Goal: Task Accomplishment & Management: Complete application form

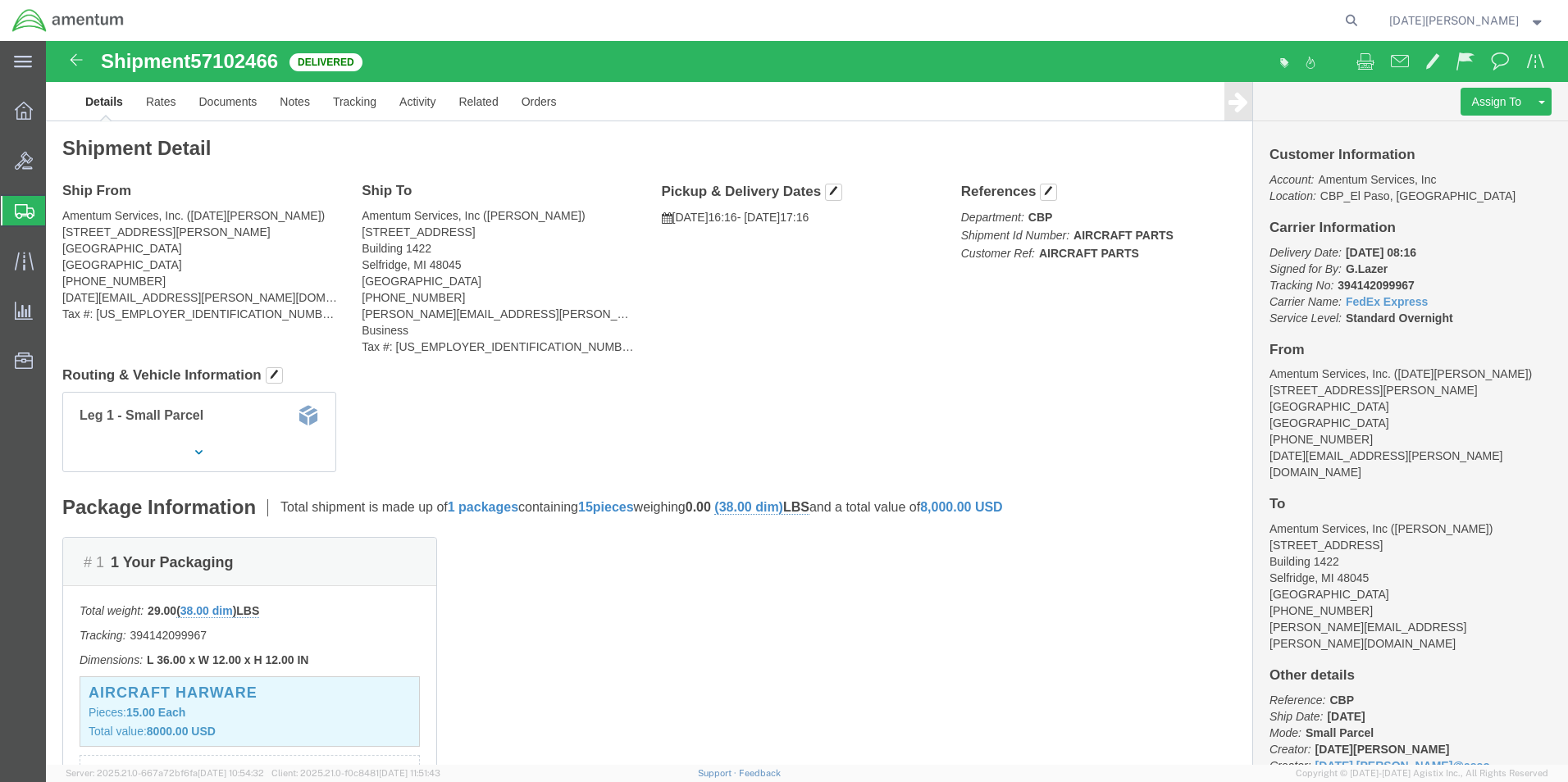
click at [0, 0] on span "Create from Template" at bounding box center [0, 0] width 0 height 0
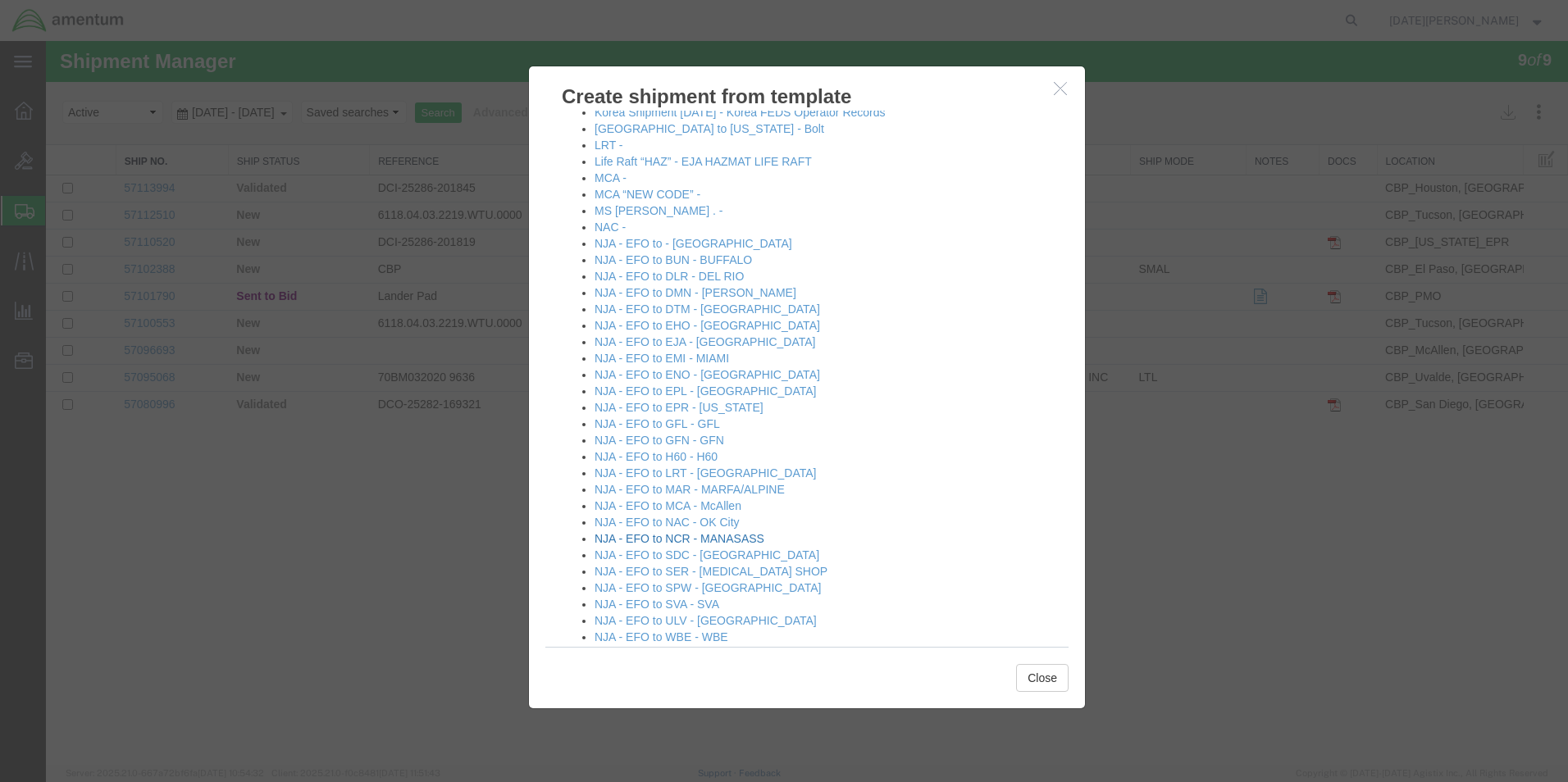
scroll to position [820, 0]
click at [670, 369] on link "NJA - EFO to EMI - MIAMI" at bounding box center [661, 365] width 134 height 13
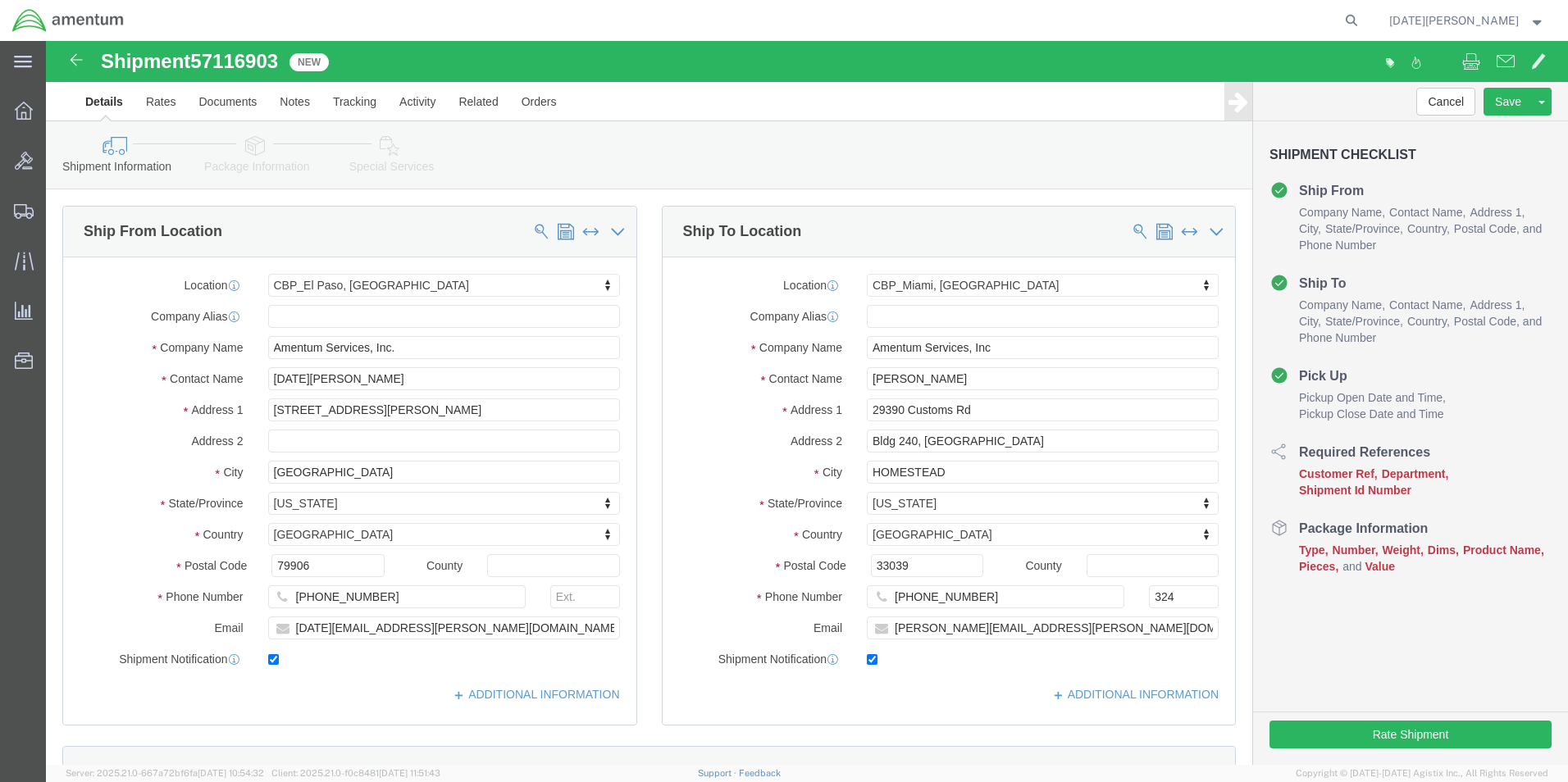
select select "49939"
select select "49931"
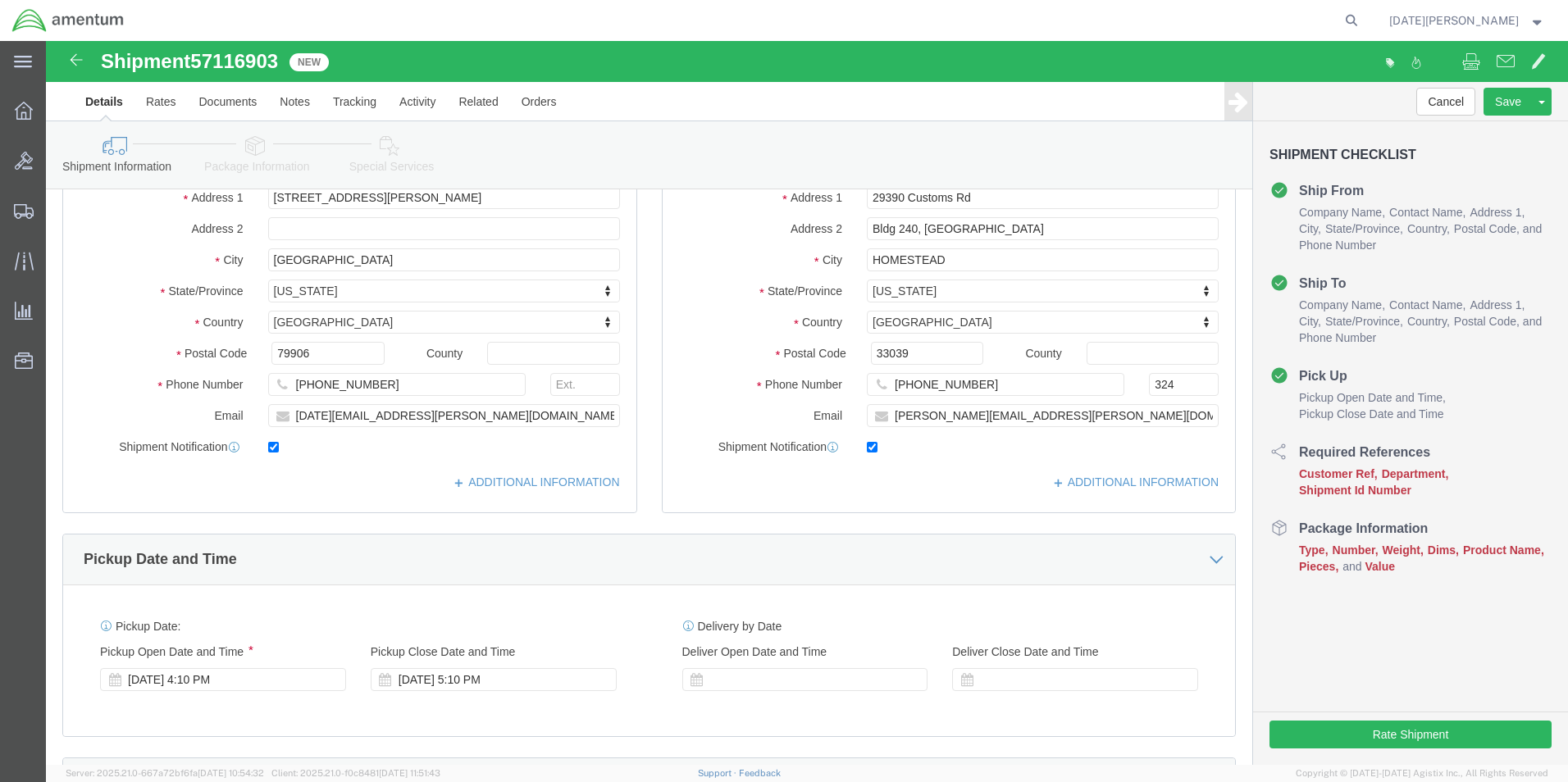
scroll to position [574, 0]
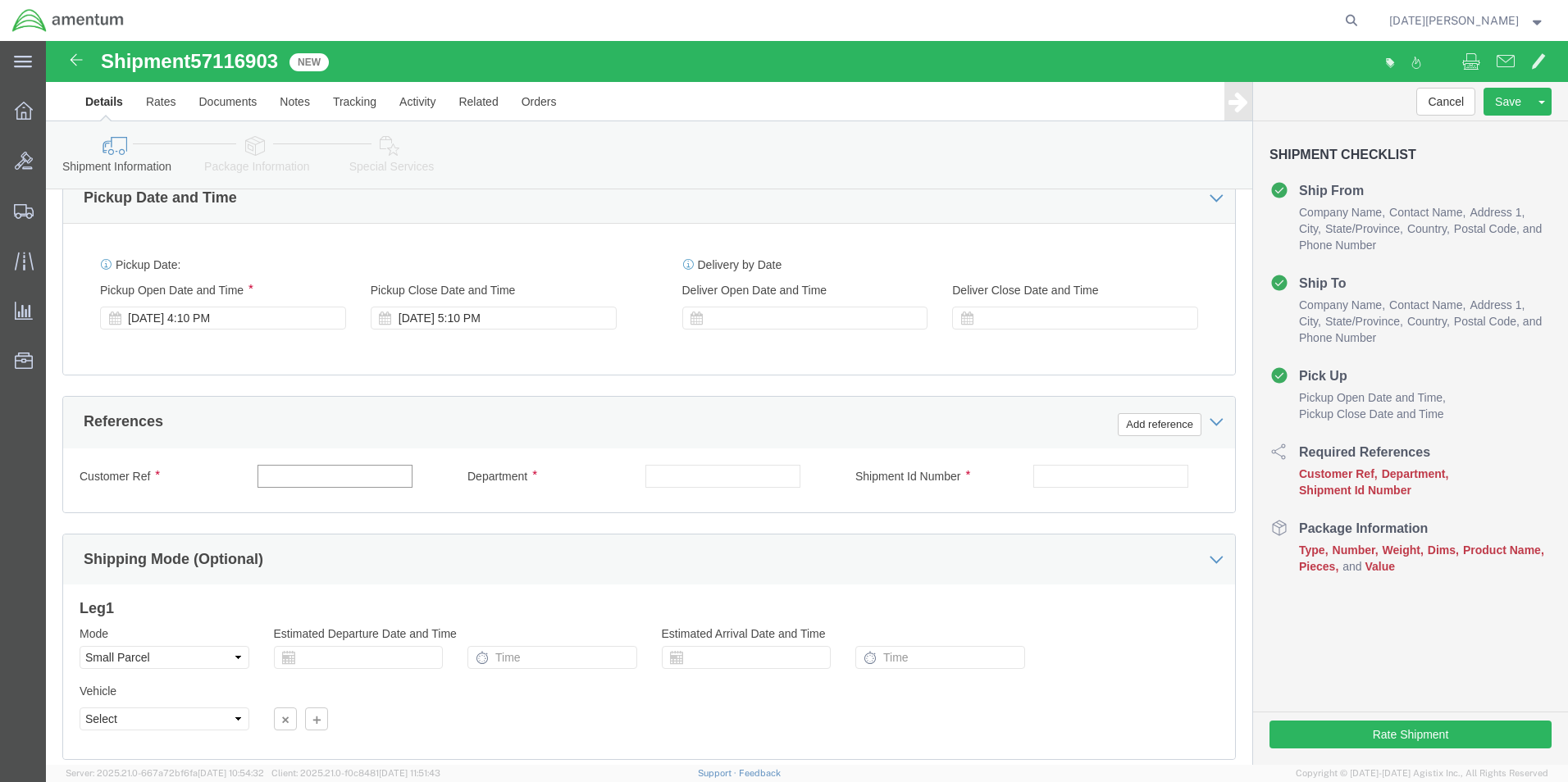
click input "text"
type input "578-011719"
type input "c"
type input "CBP"
paste input "578-011719"
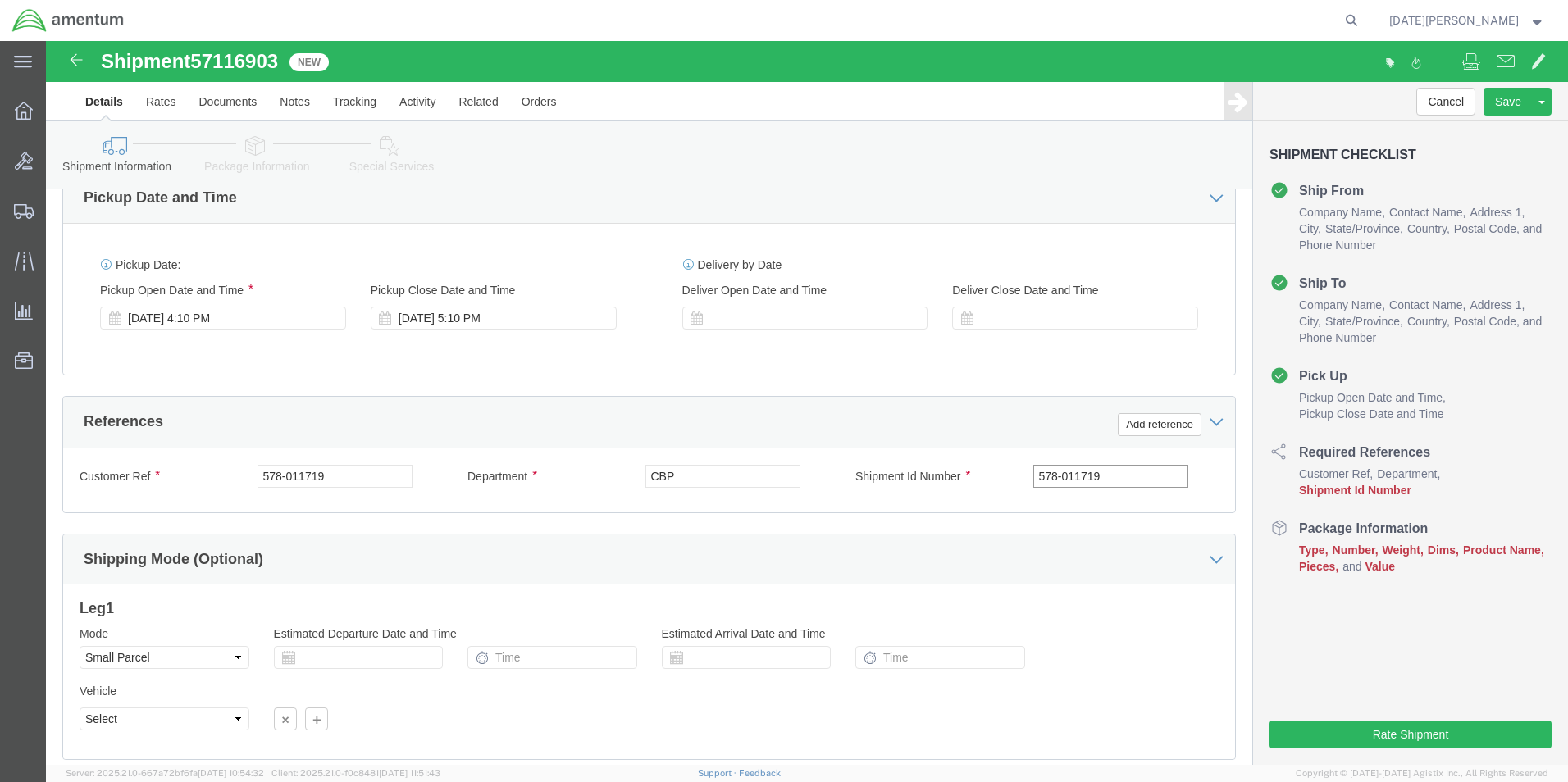
type input "578-011719"
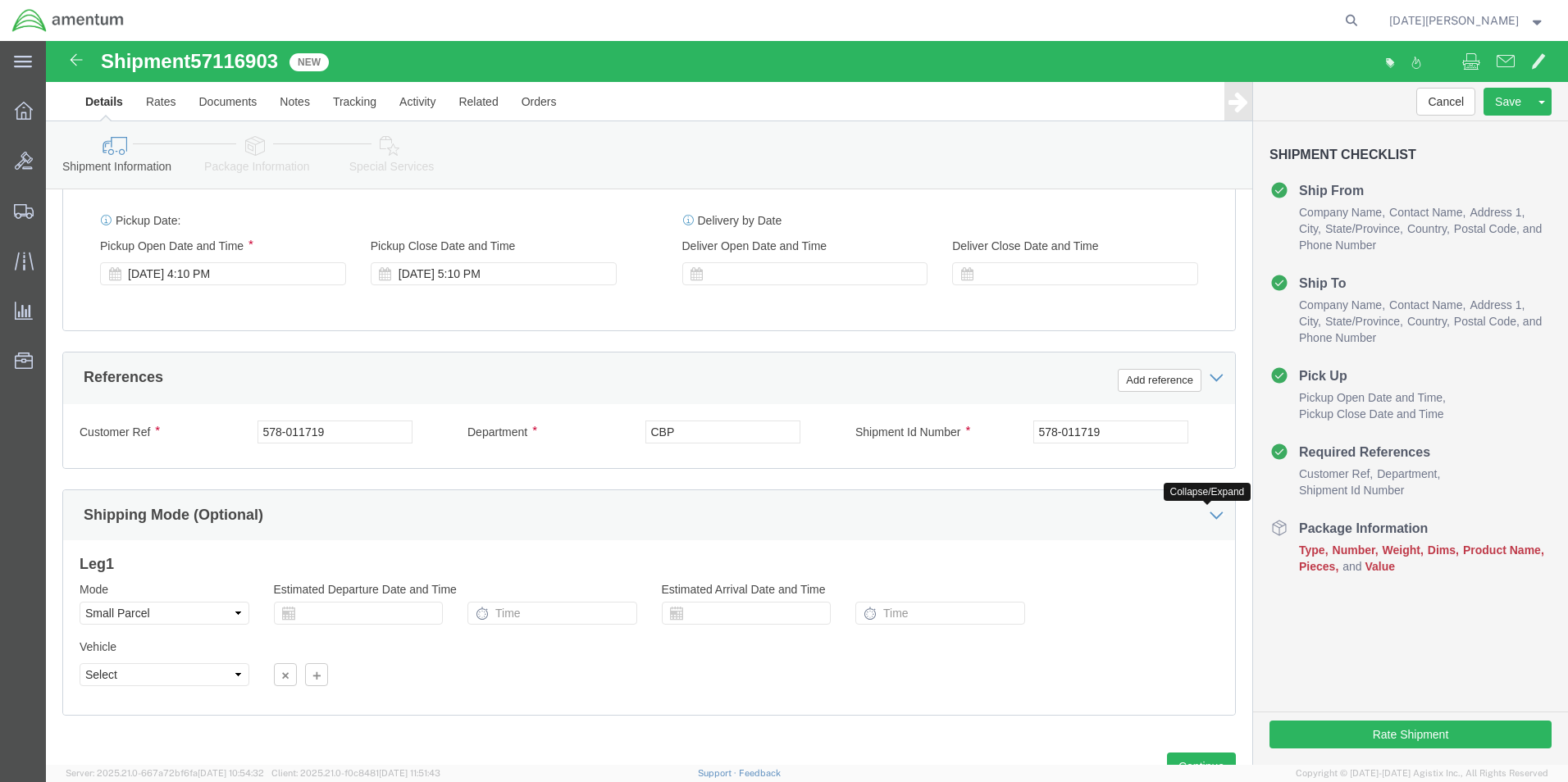
scroll to position [684, 0]
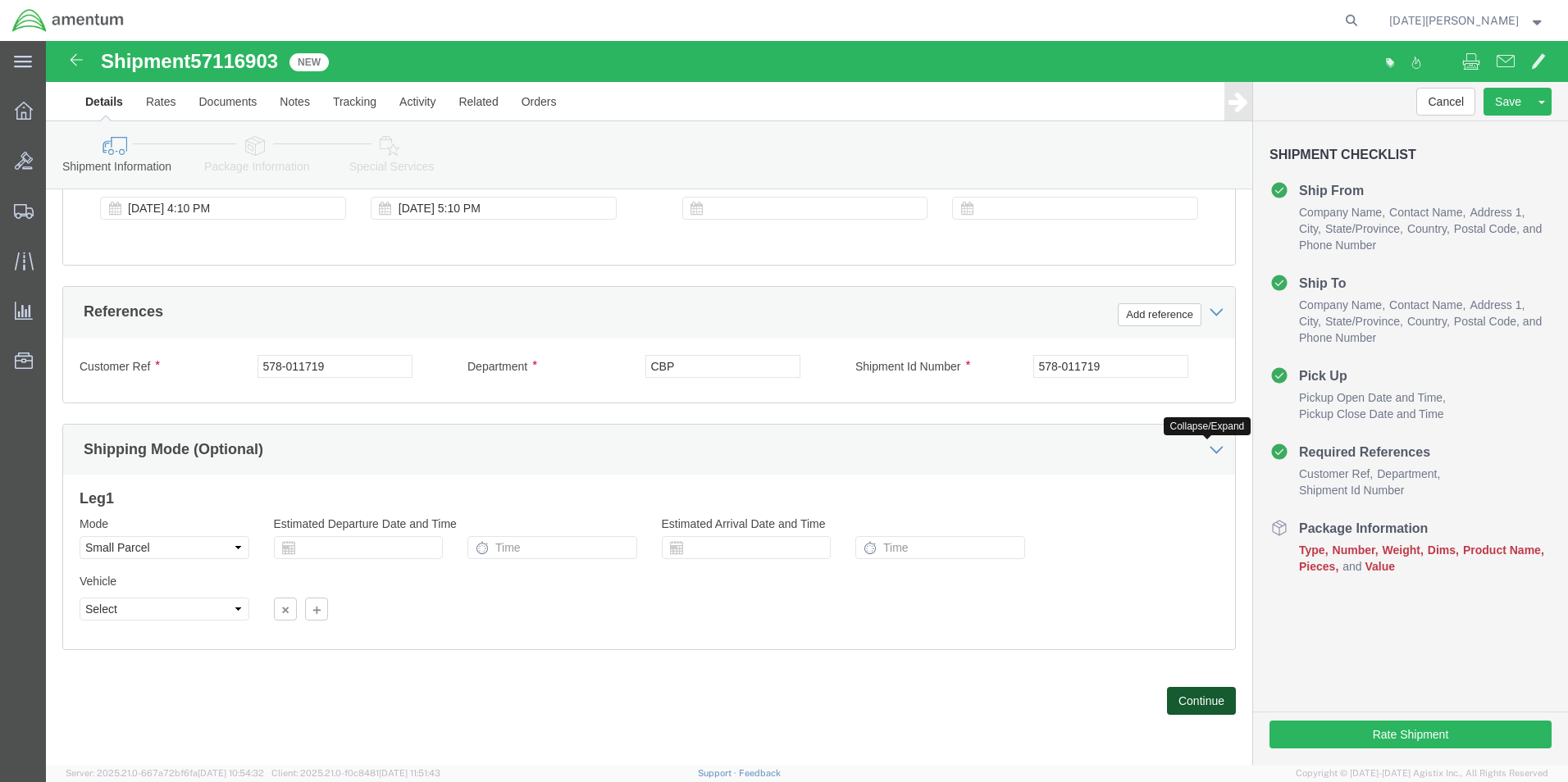
click button "Continue"
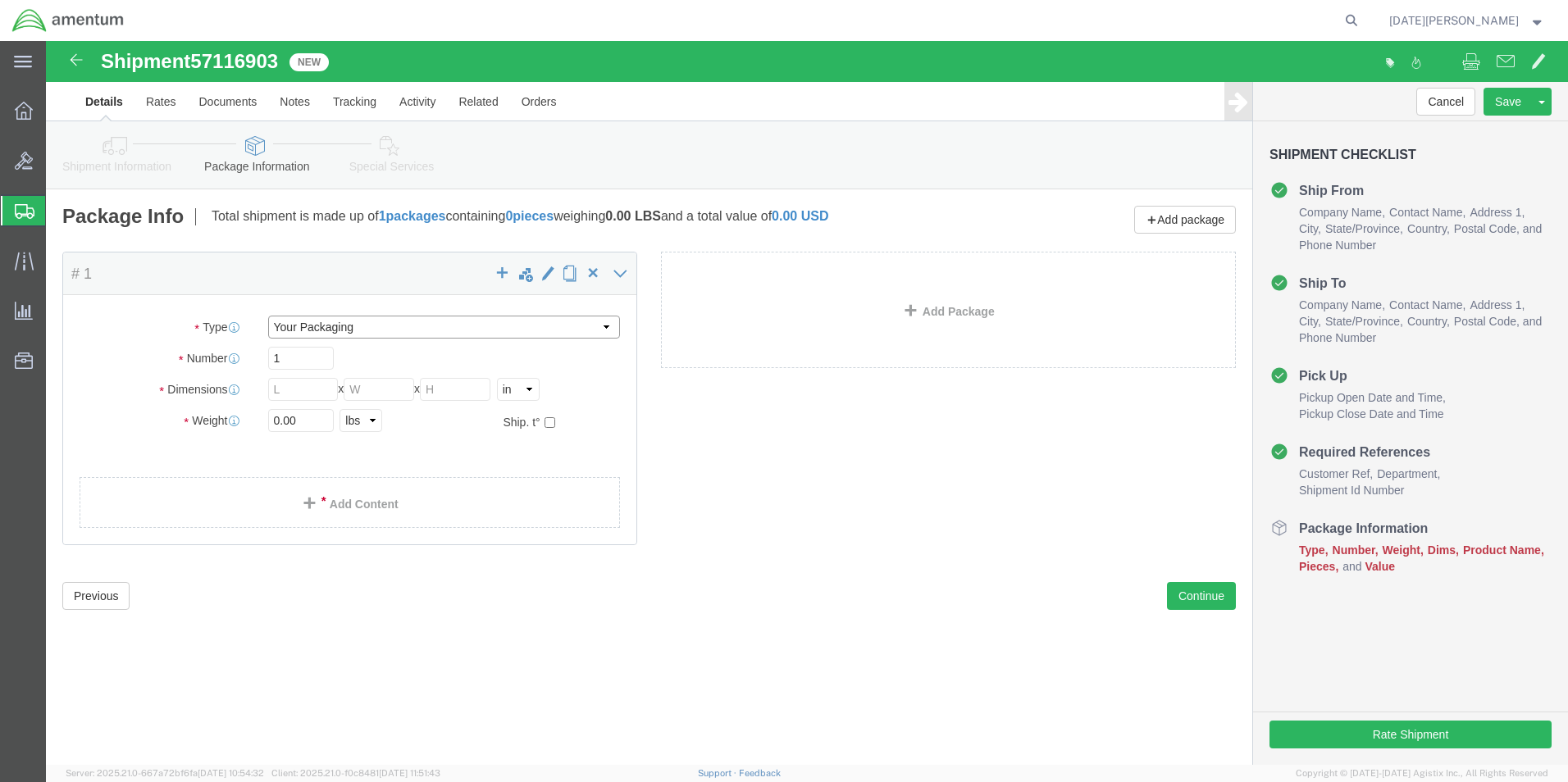
click select "Select Bale(s) Basket(s) Bolt(s) Bottle(s) Buckets Bulk Bundle(s) Can(s) Cardbo…"
select select "PAK"
click select "Select Bale(s) Basket(s) Bolt(s) Bottle(s) Buckets Bulk Bundle(s) Can(s) Cardbo…"
type input "10.25"
type input "12.75"
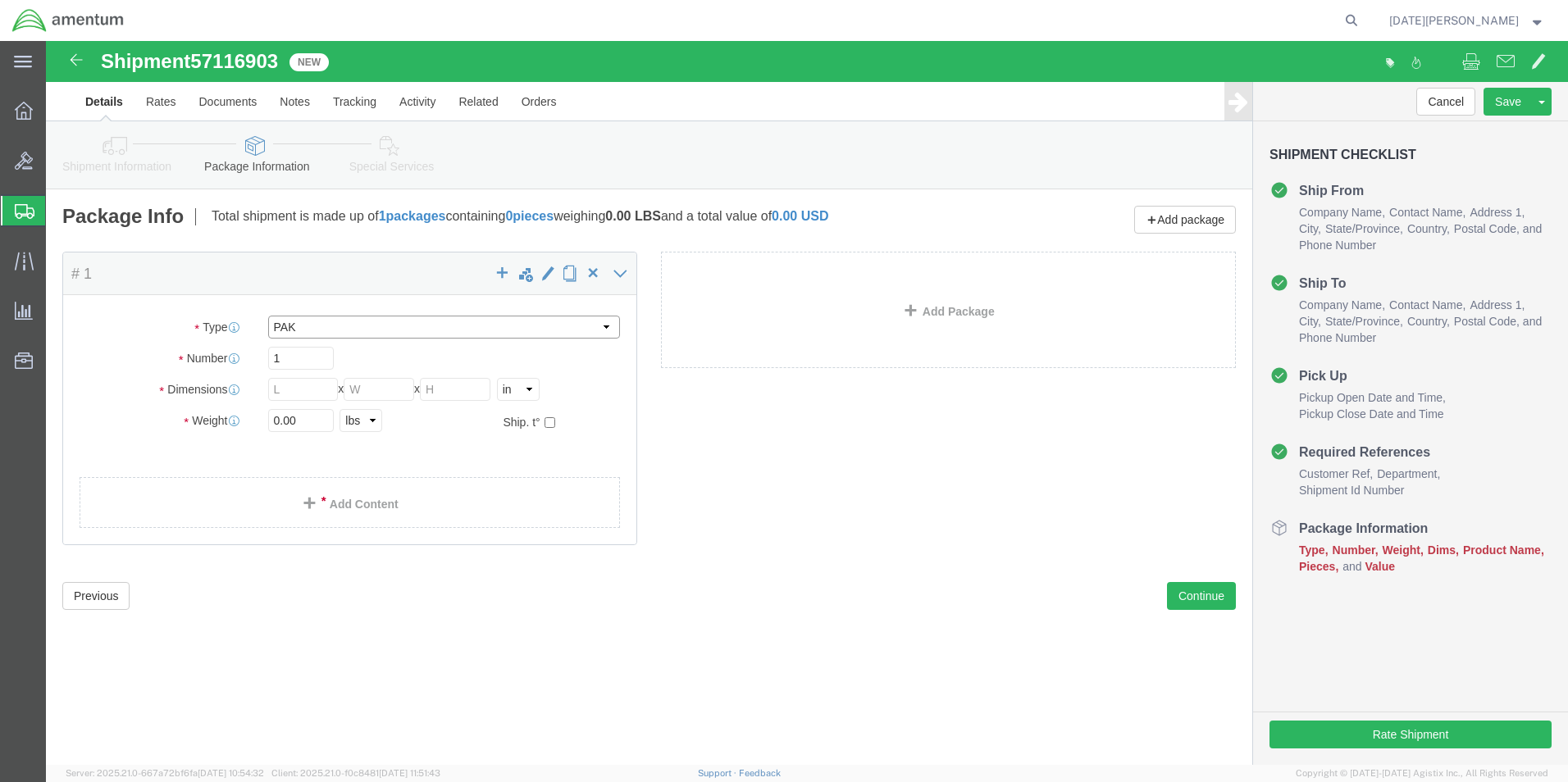
type input "1.00"
drag, startPoint x: 270, startPoint y: 381, endPoint x: 86, endPoint y: 379, distance: 184.0
click div "Weight 0.00 Select kgs lbs Ship. t°"
type input "0.10"
click link "Add Content"
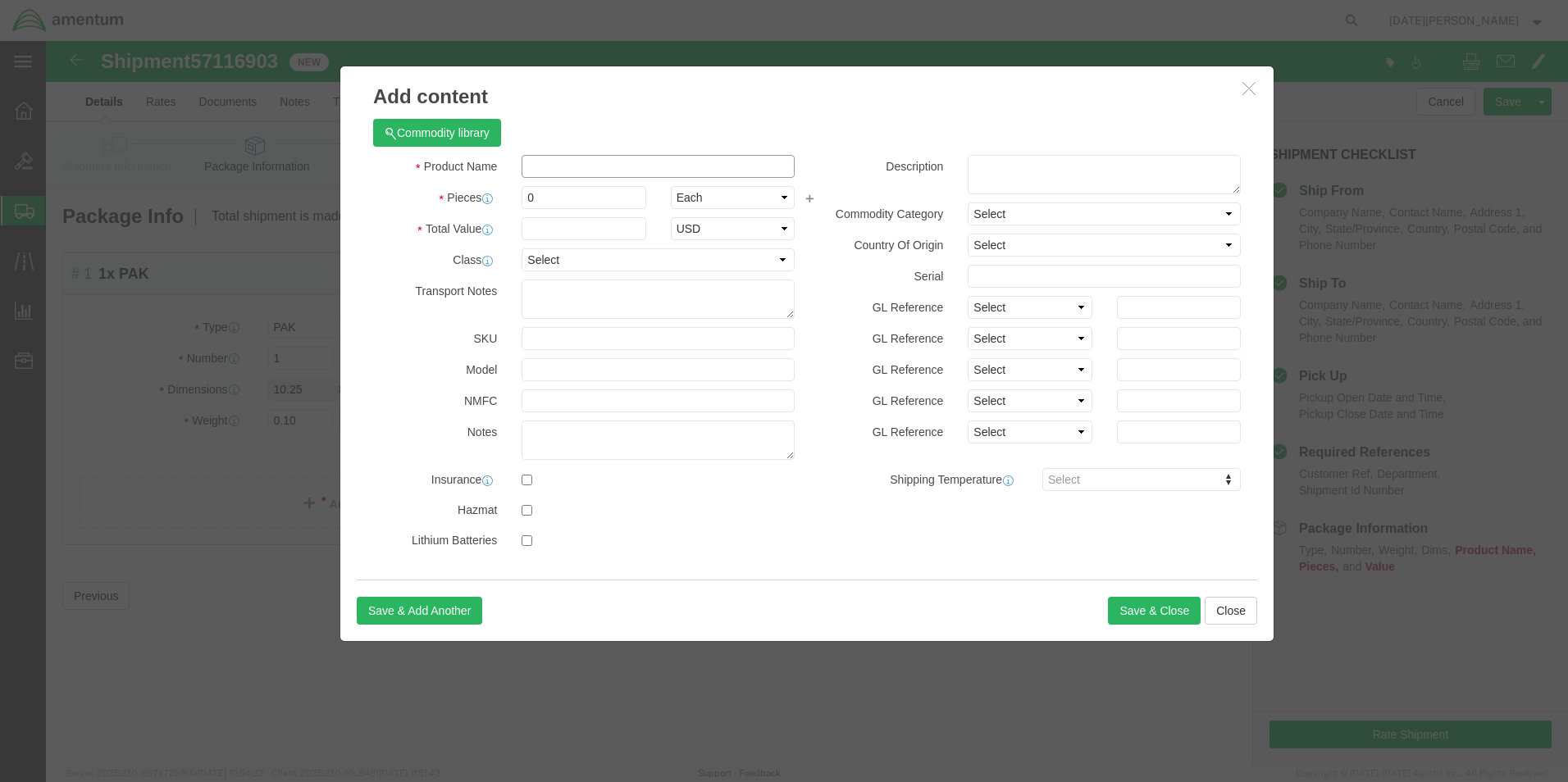
click input "text"
type input "AIRCRAFT HARWARE"
type input "10"
type input "25"
select select "USD"
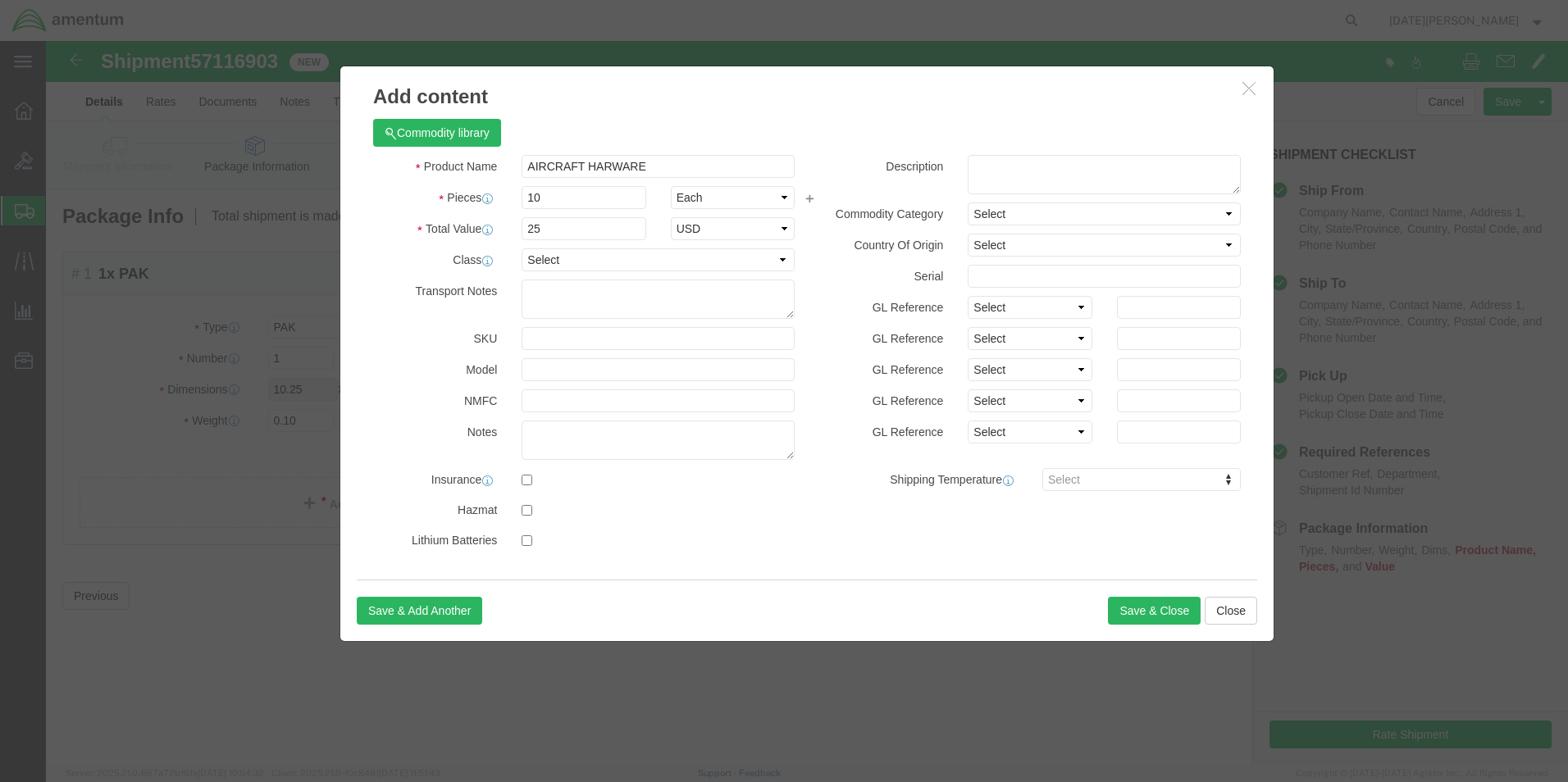
click div "Save & Add Another Save & Close Close"
click button "Save & Close"
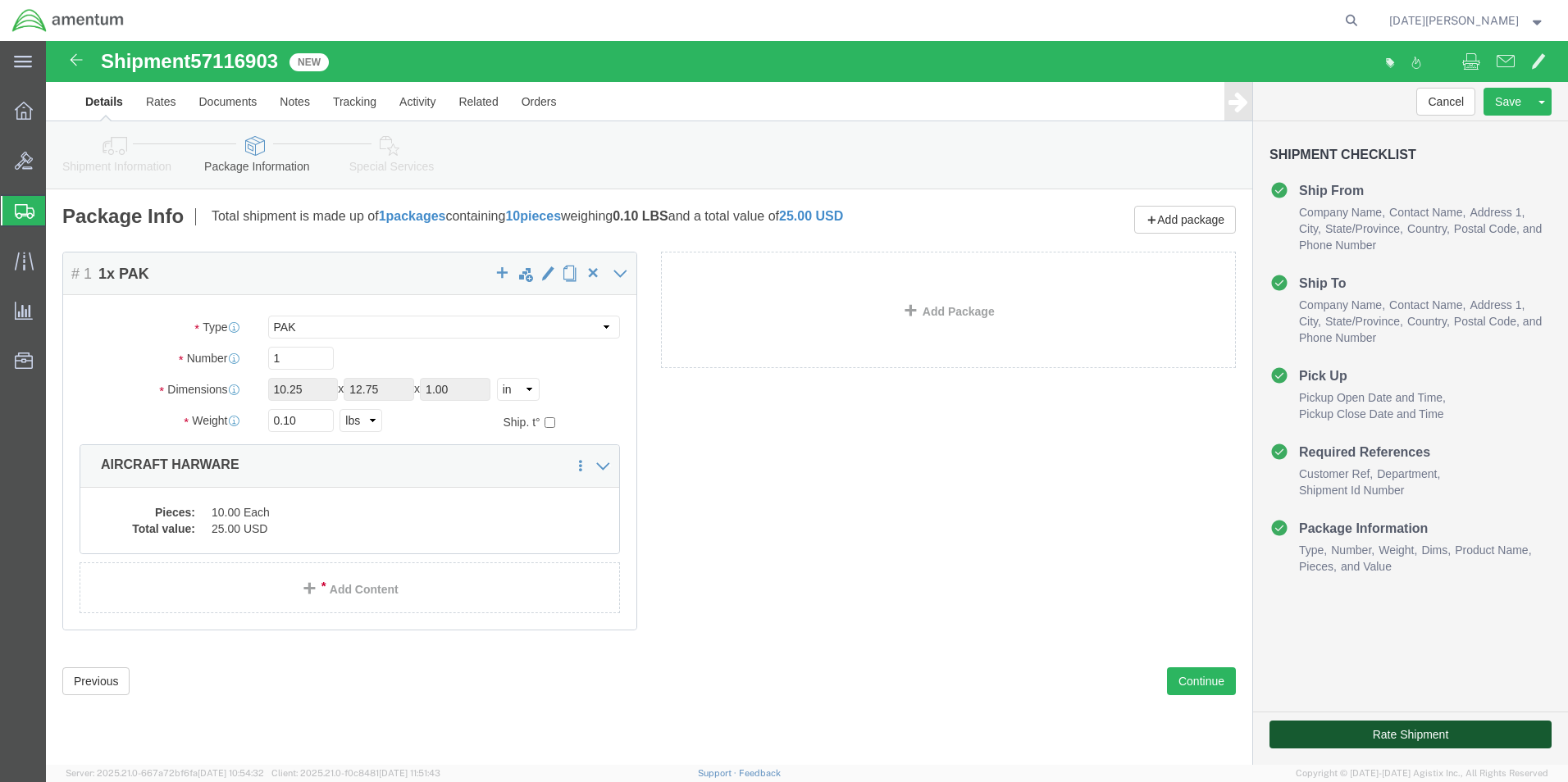
click button "Rate Shipment"
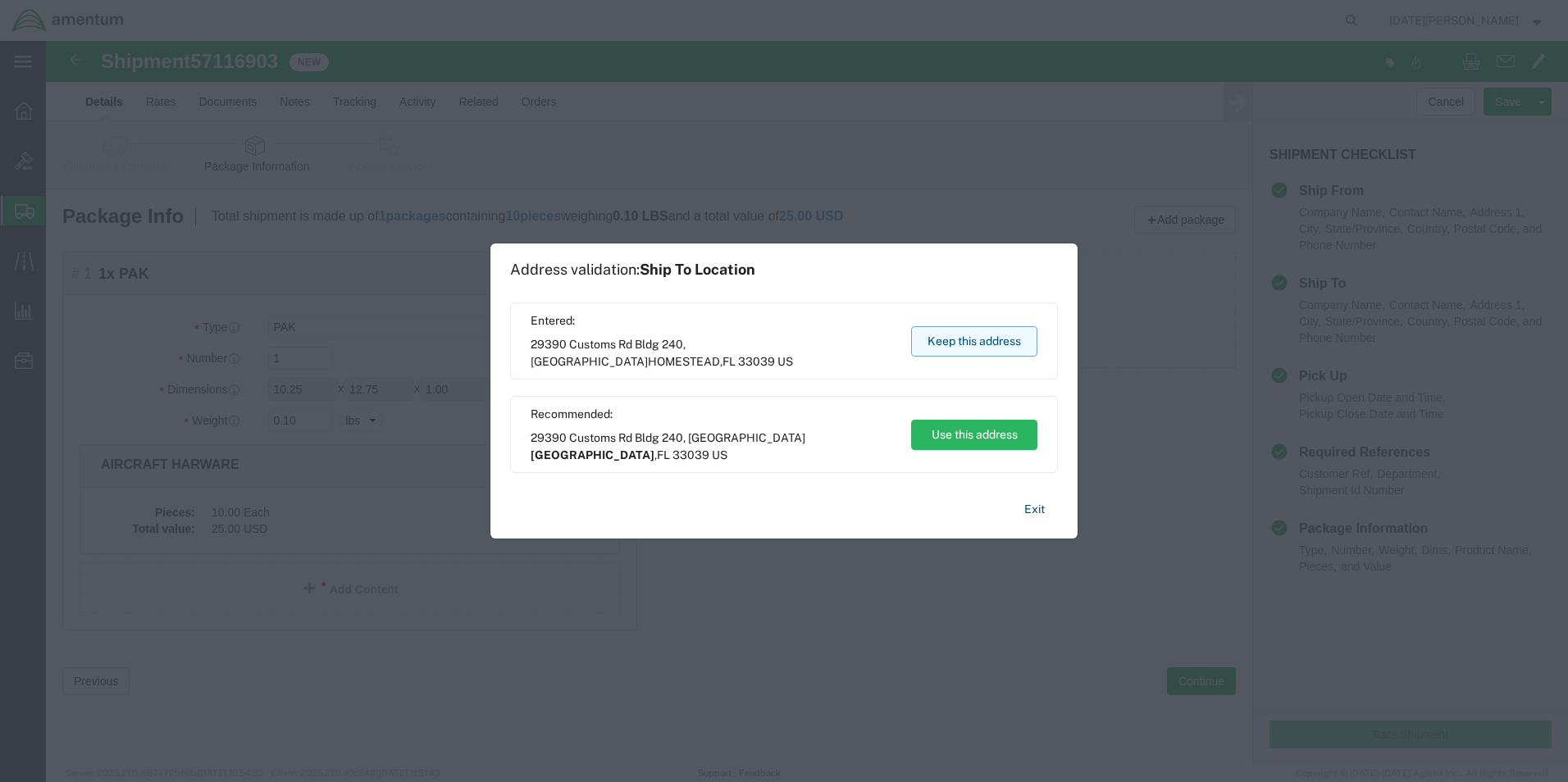
click at [946, 337] on button "Keep this address" at bounding box center [975, 342] width 127 height 30
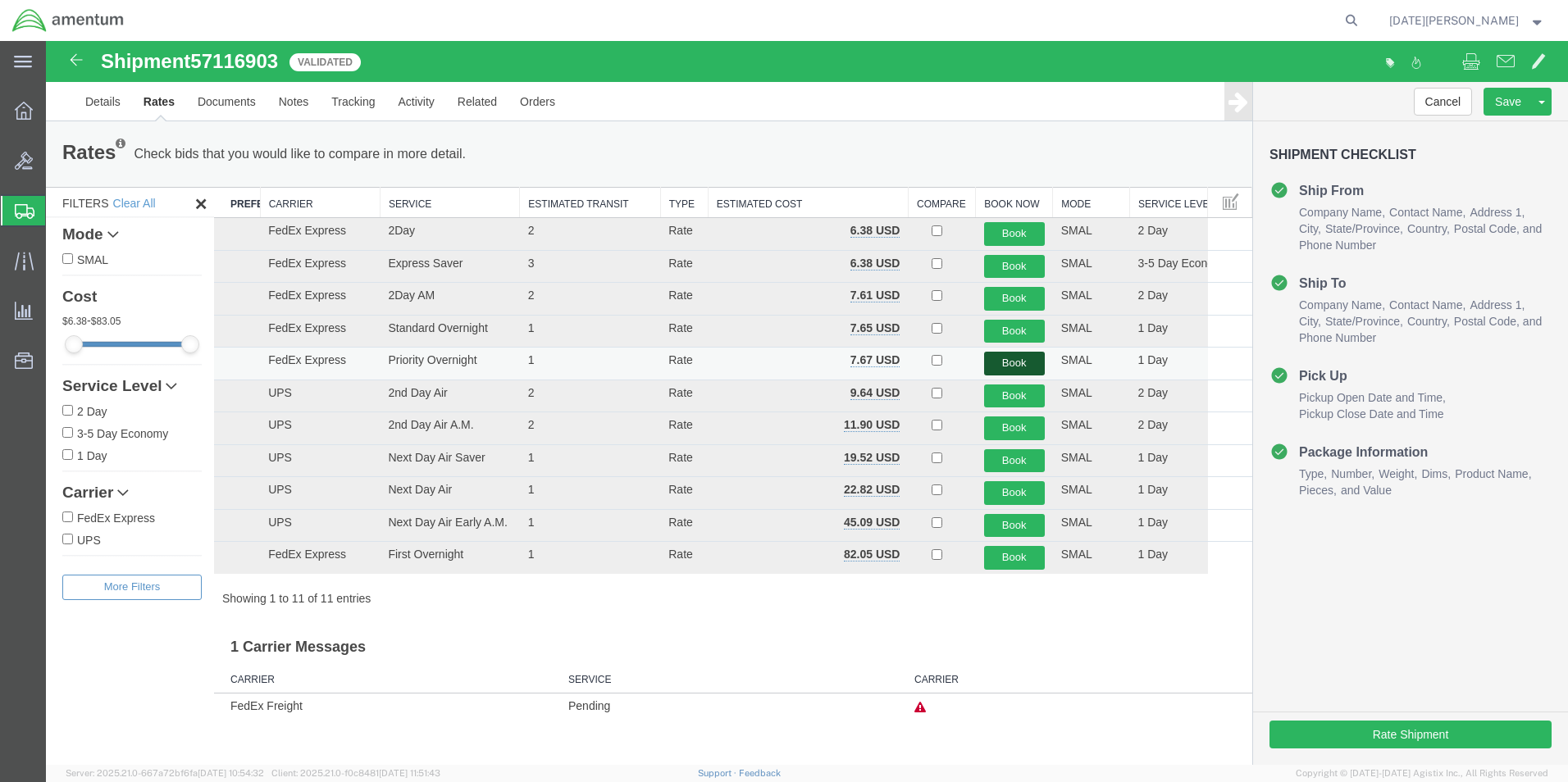
click at [1019, 368] on button "Book" at bounding box center [1015, 363] width 61 height 24
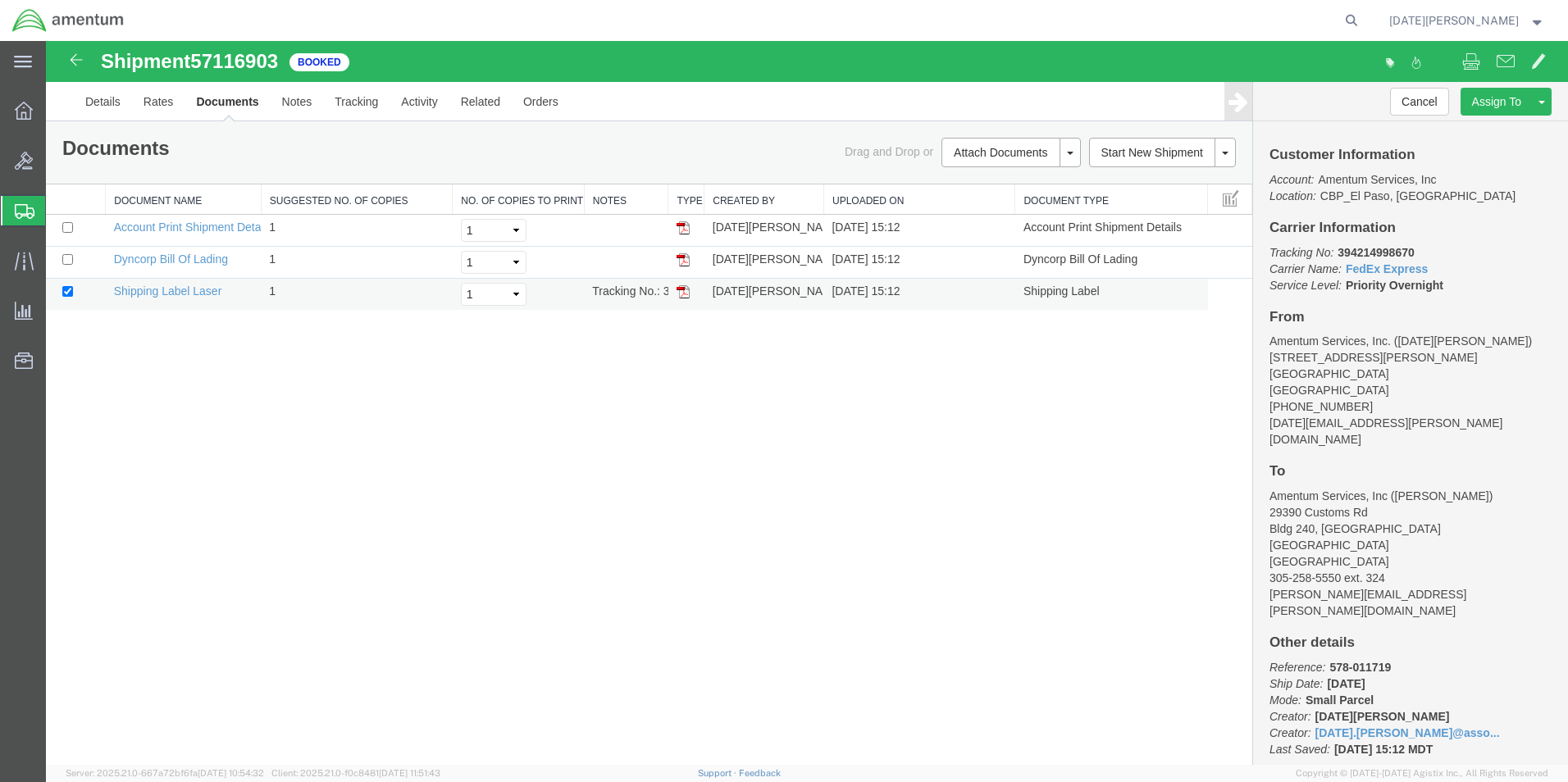
click at [687, 292] on img at bounding box center [683, 292] width 13 height 13
